Goal: Find specific page/section: Find specific page/section

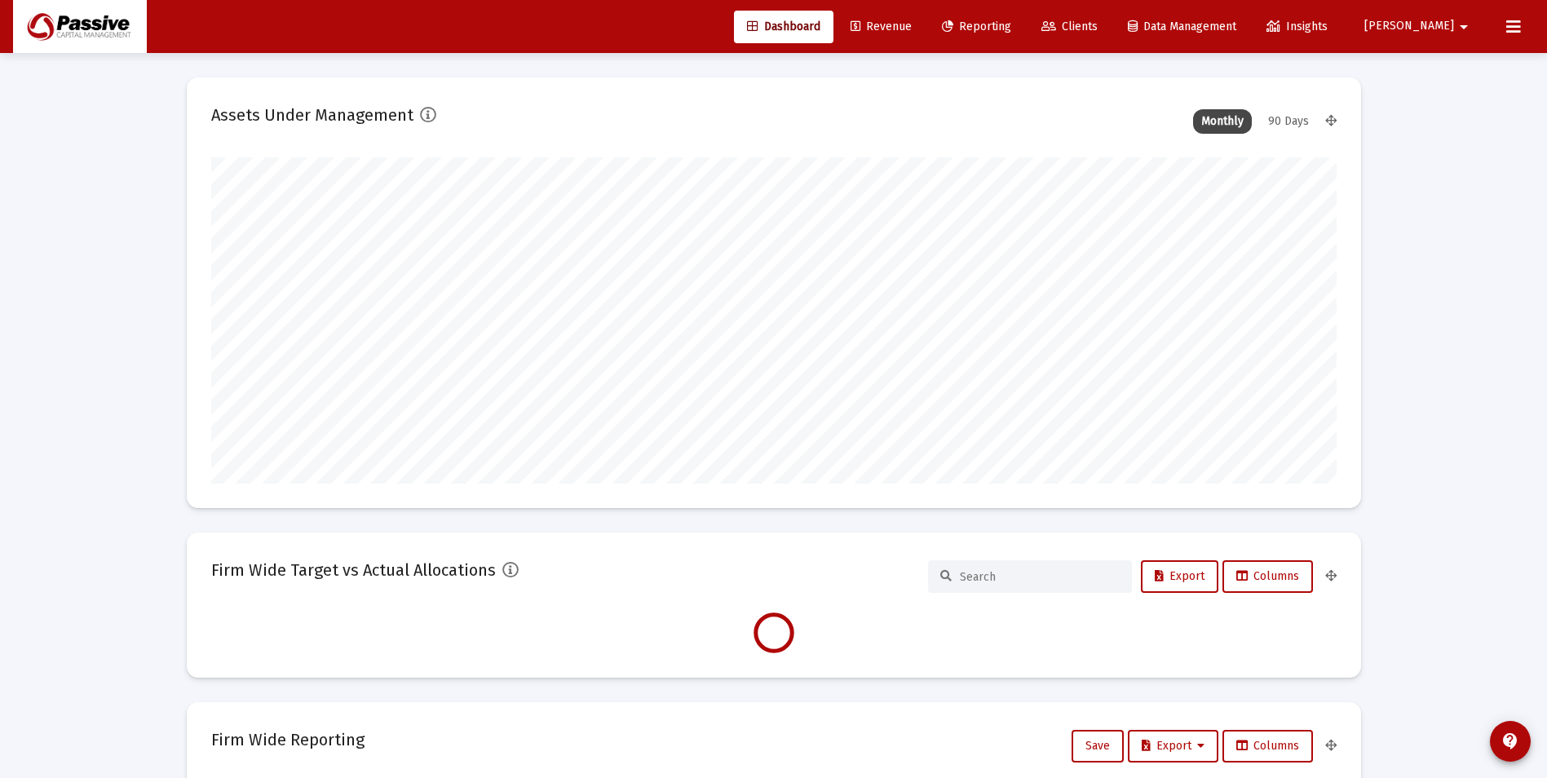
scroll to position [326, 606]
type input "[DATE]"
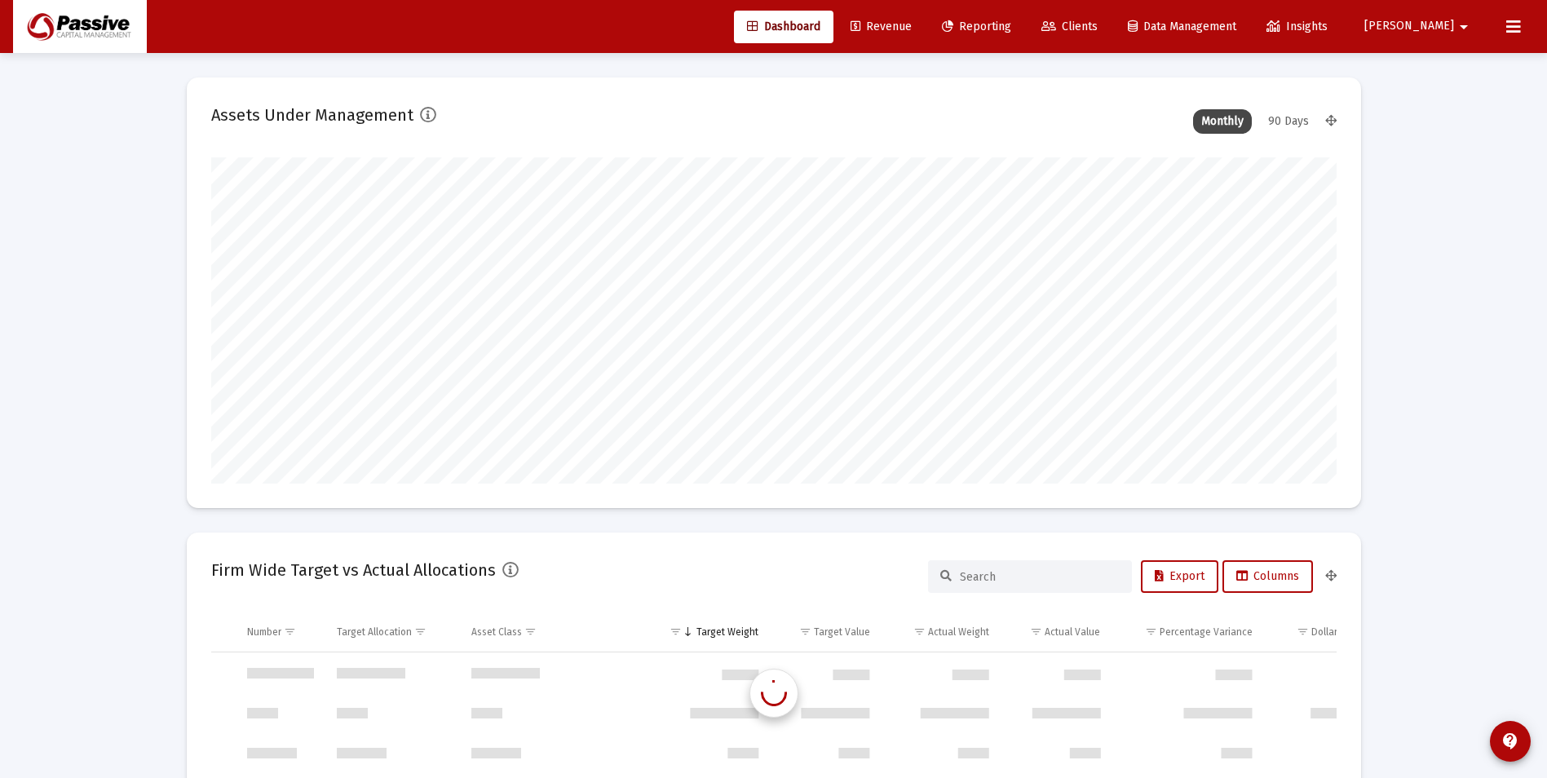
scroll to position [5478, 0]
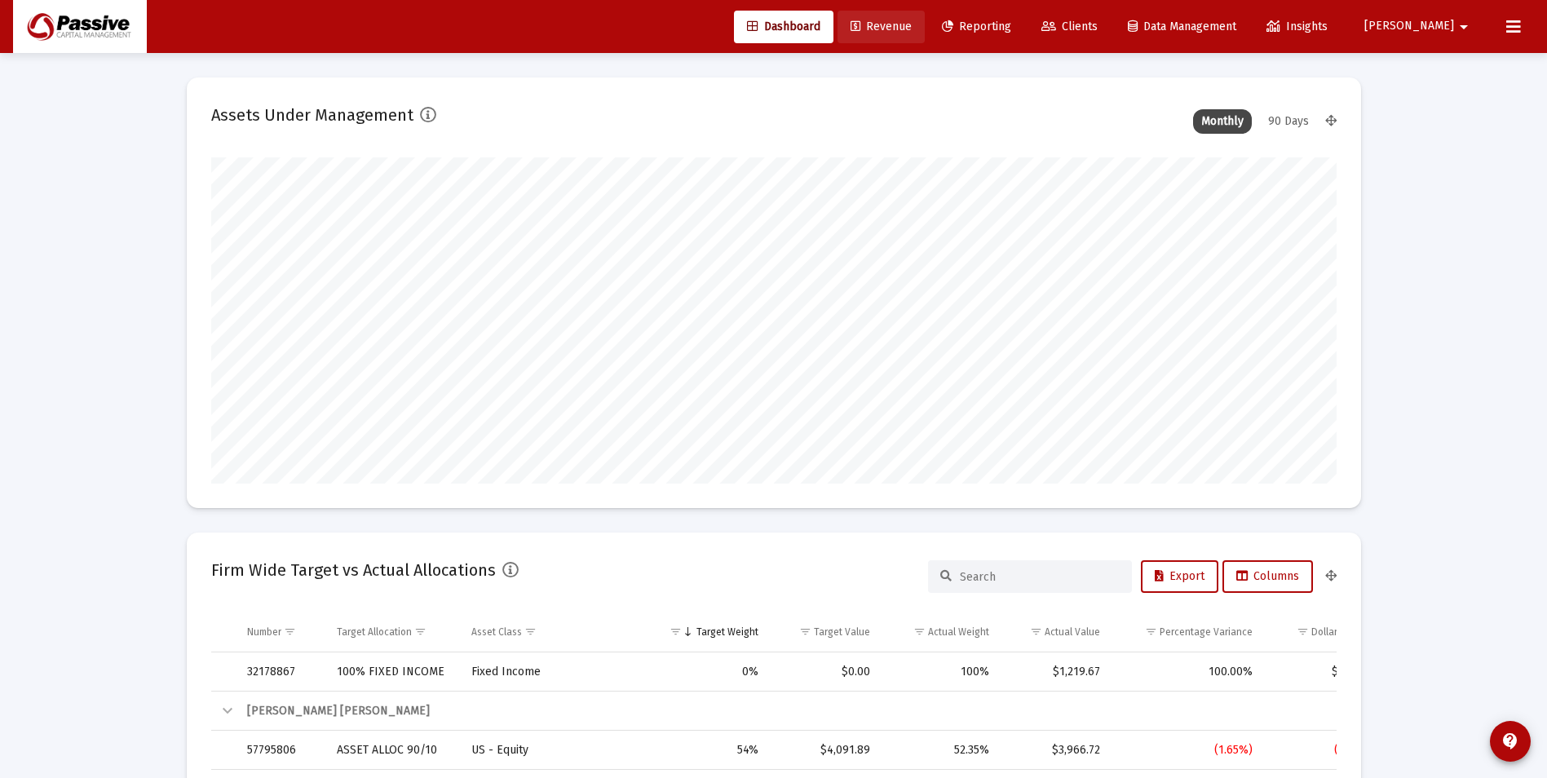
click at [911, 26] on span "Revenue" at bounding box center [880, 27] width 61 height 14
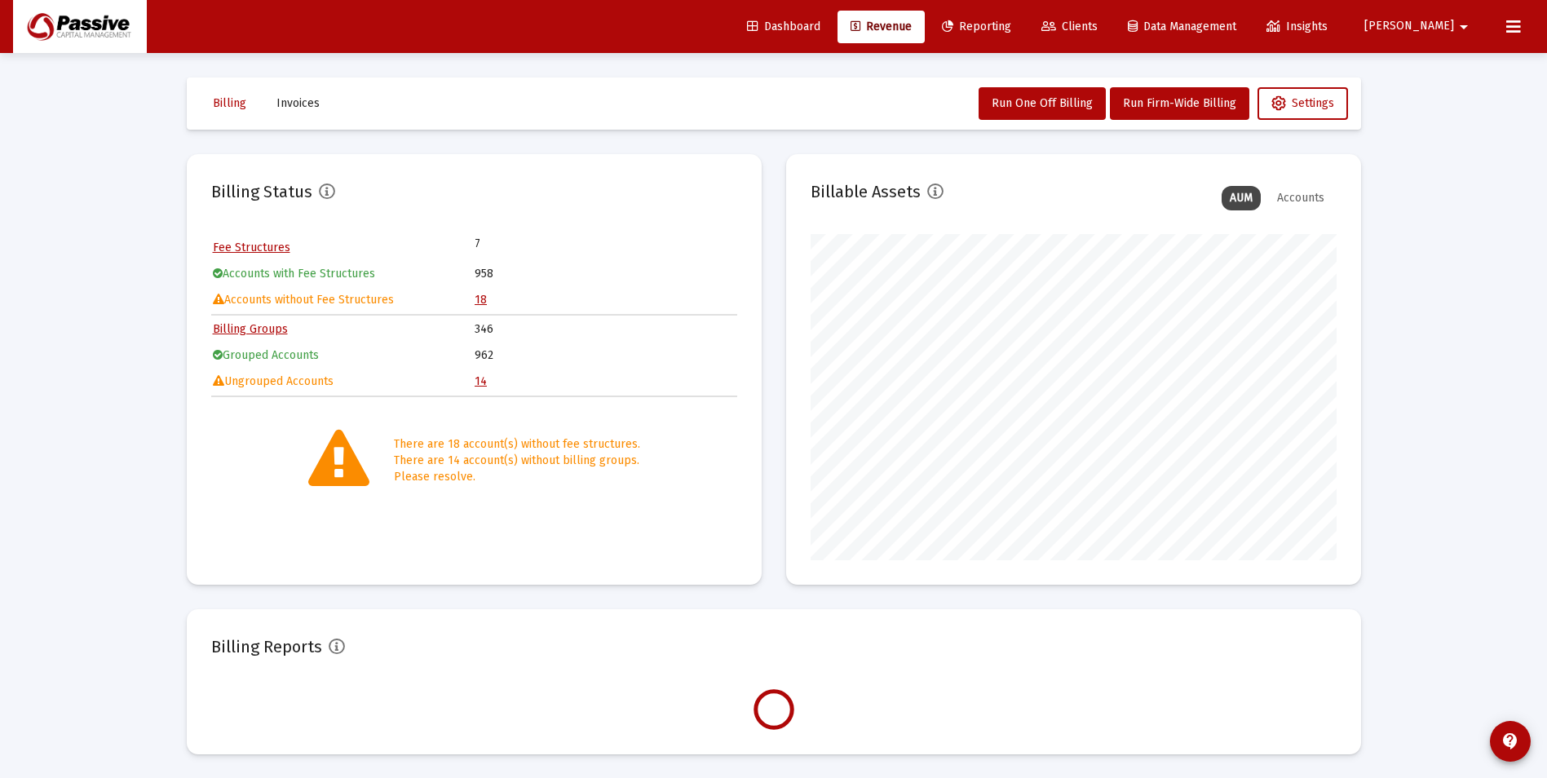
scroll to position [326, 526]
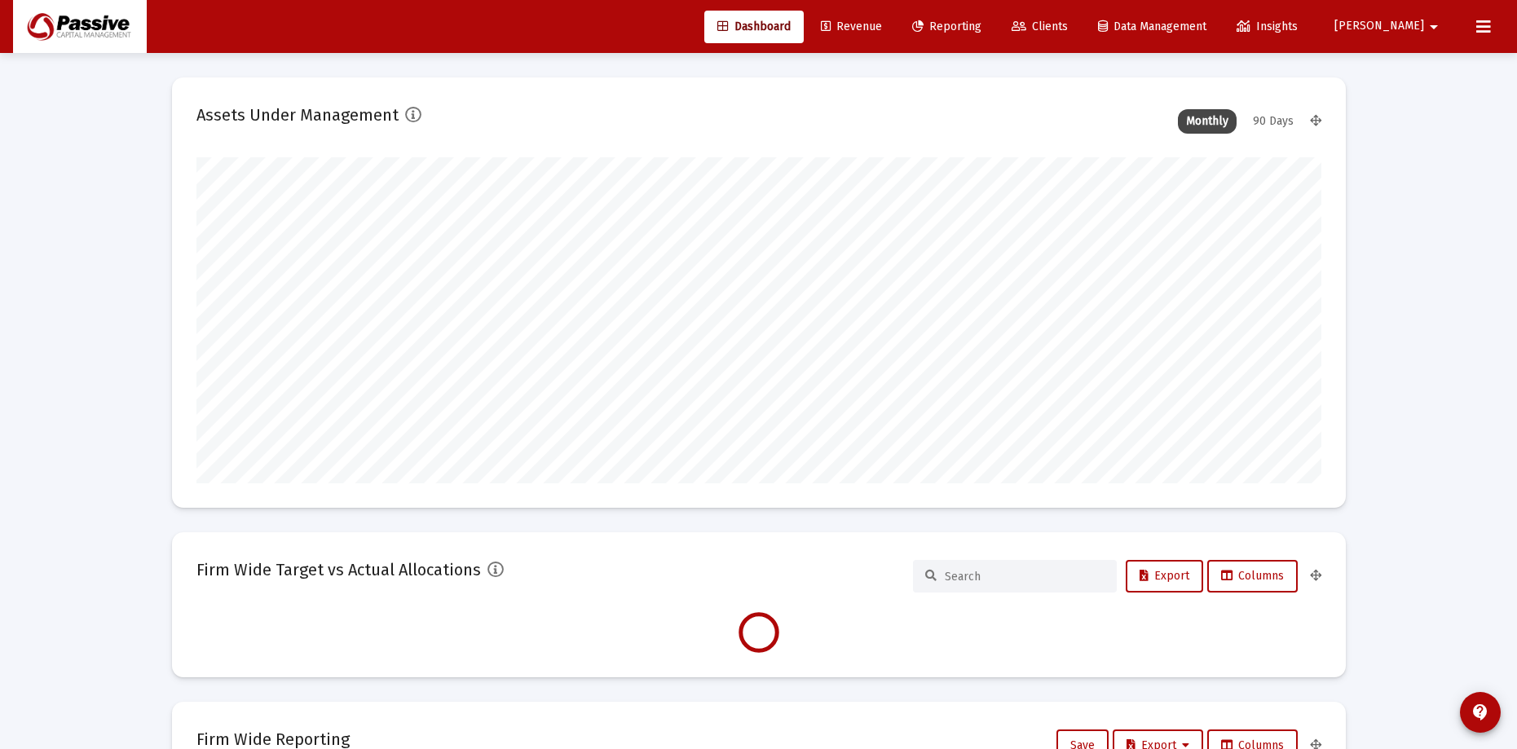
scroll to position [326, 1125]
type input "[DATE]"
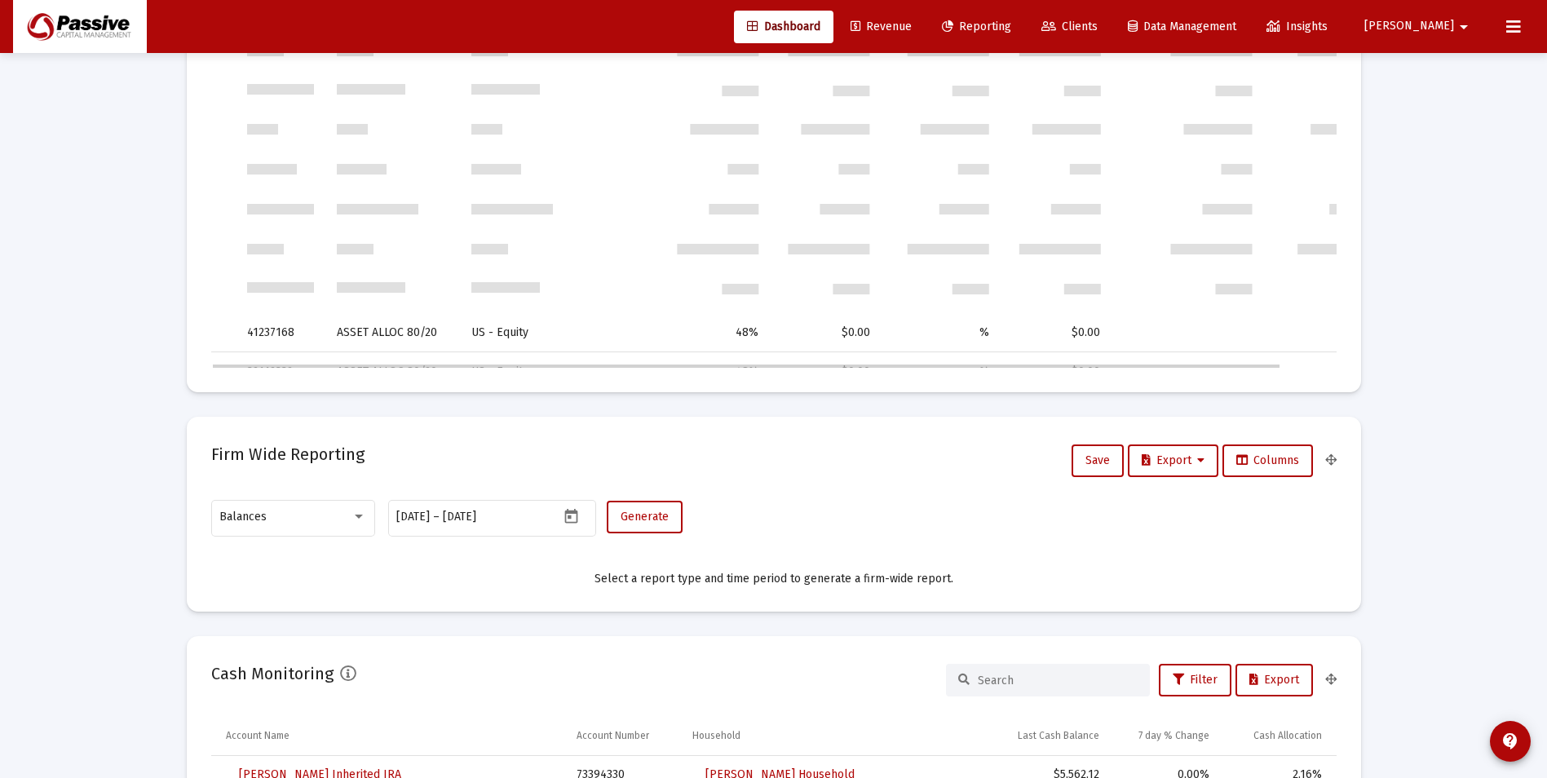
scroll to position [5805, 0]
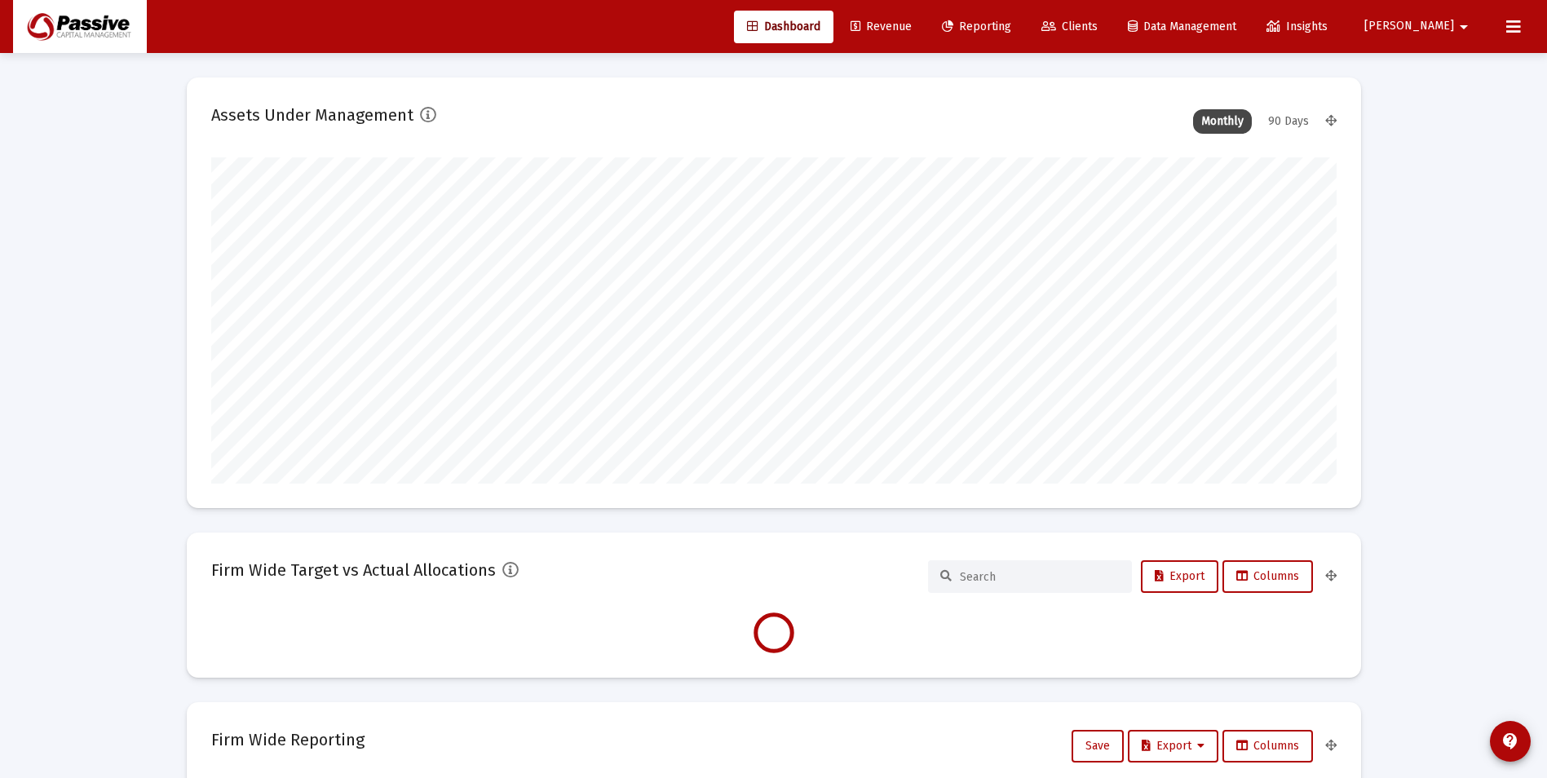
scroll to position [326, 606]
type input "[DATE]"
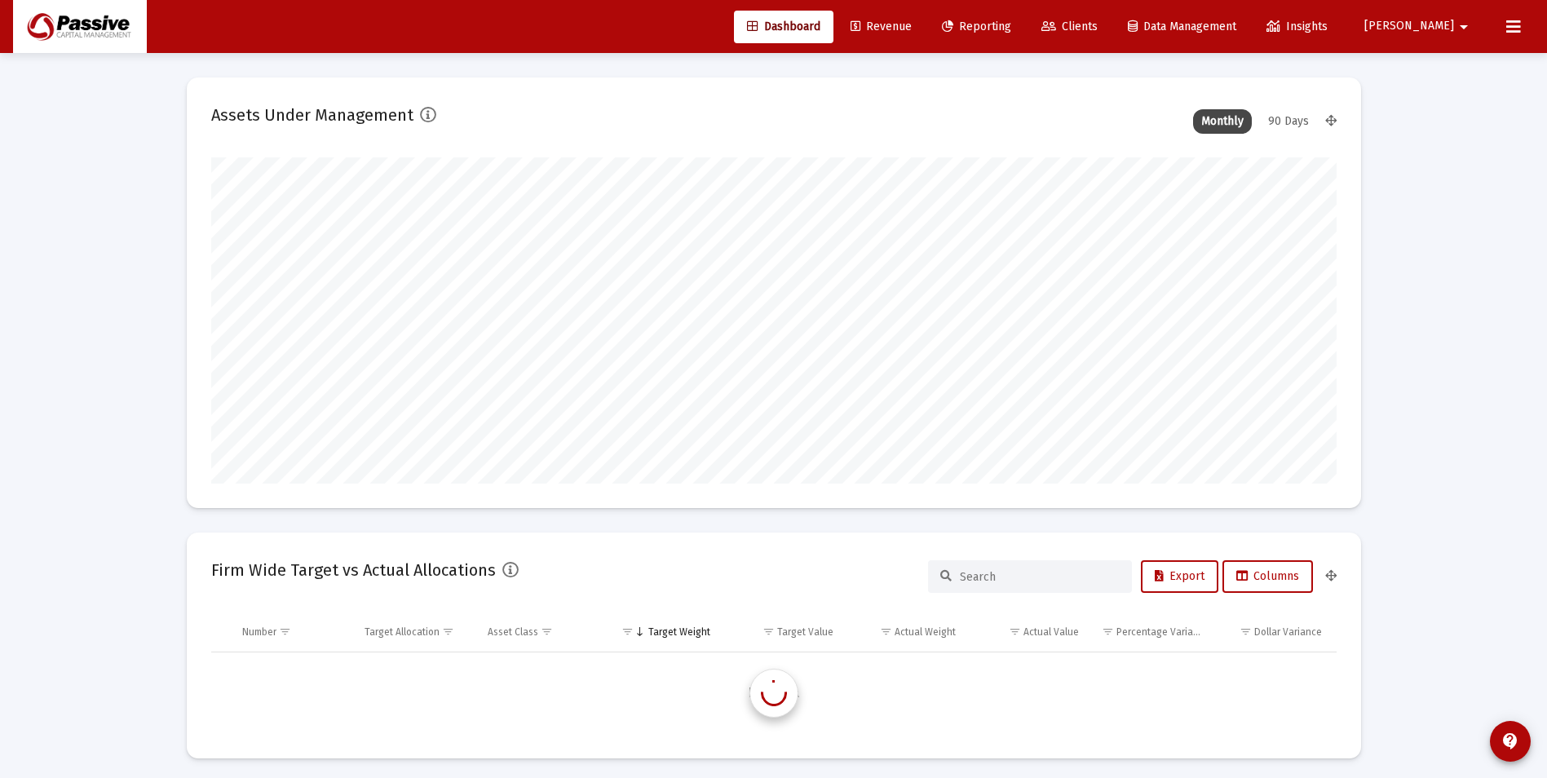
scroll to position [5478, 0]
